Goal: Transaction & Acquisition: Purchase product/service

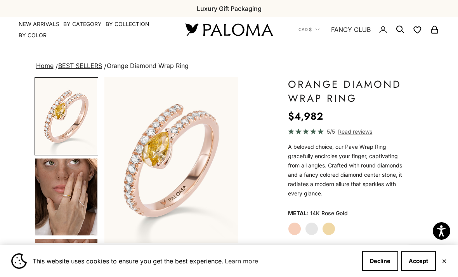
click at [311, 232] on label "White Gold" at bounding box center [311, 228] width 13 height 13
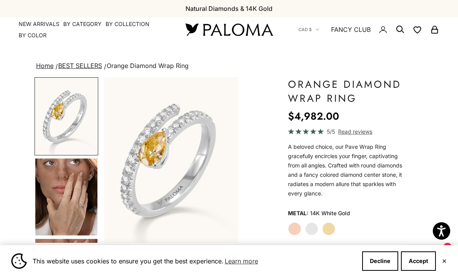
click at [330, 228] on label "Yellow Gold" at bounding box center [328, 228] width 13 height 13
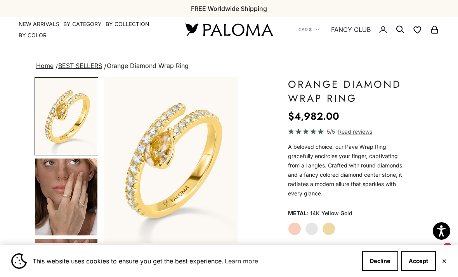
click at [312, 228] on label "White Gold" at bounding box center [311, 228] width 13 height 13
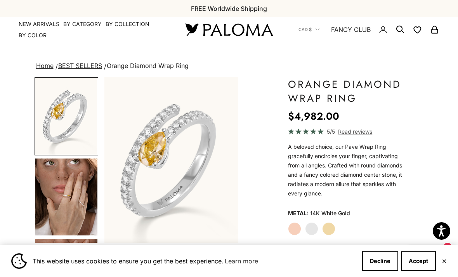
click at [292, 225] on label "Rose Gold" at bounding box center [294, 228] width 13 height 13
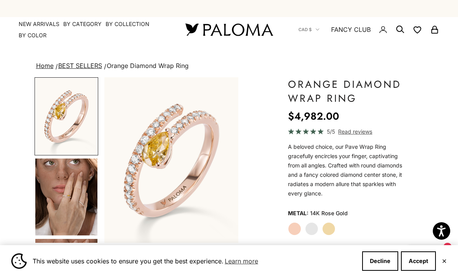
click at [73, 65] on link "BEST SELLERS" at bounding box center [80, 66] width 44 height 8
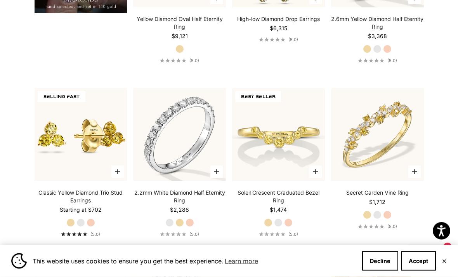
scroll to position [656, 0]
click at [379, 219] on label "White Gold" at bounding box center [377, 214] width 9 height 9
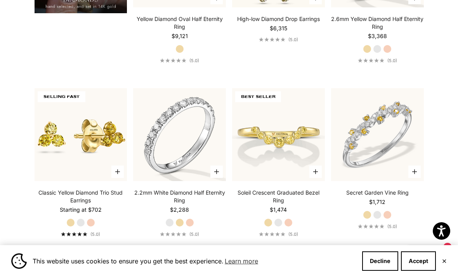
click at [390, 219] on label "Rose Gold" at bounding box center [387, 214] width 9 height 9
click at [378, 219] on label "White Gold" at bounding box center [377, 214] width 9 height 9
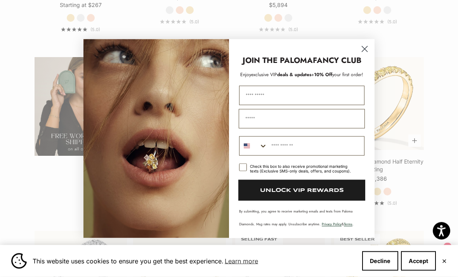
scroll to position [1207, 0]
click at [358, 56] on icon "Close dialog" at bounding box center [365, 49] width 14 height 14
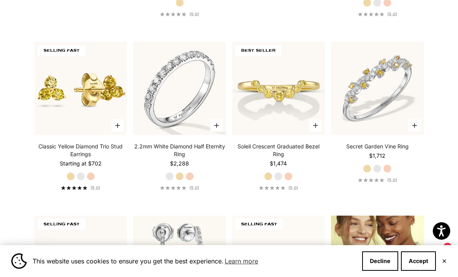
scroll to position [704, 0]
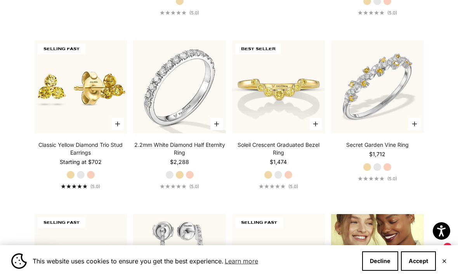
click at [384, 100] on img at bounding box center [377, 87] width 102 height 102
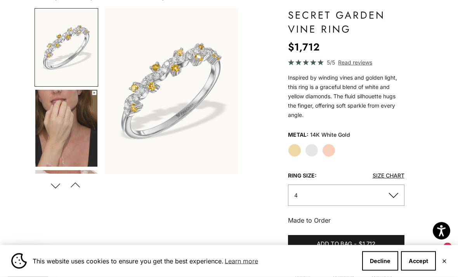
scroll to position [70, 0]
